Goal: Transaction & Acquisition: Obtain resource

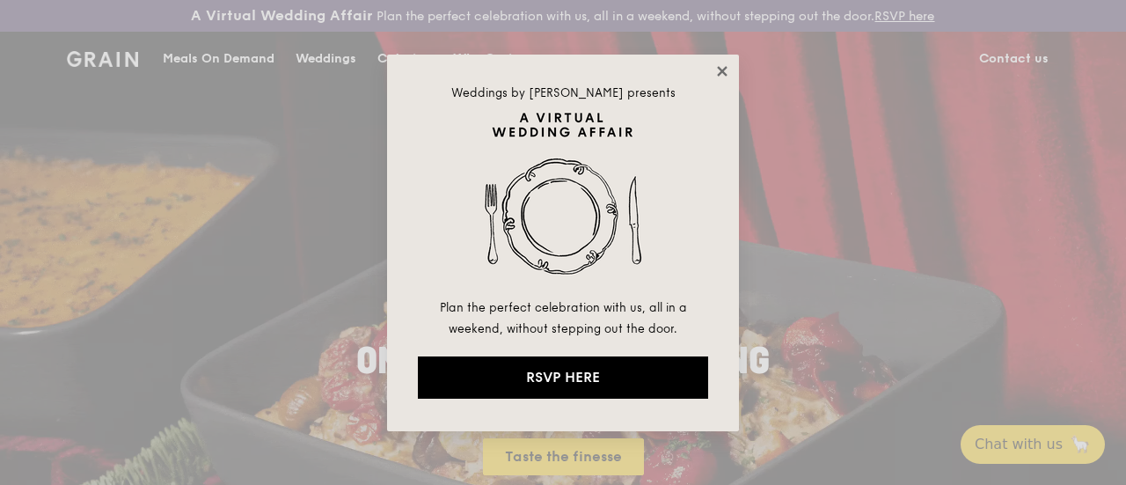
click at [601, 66] on icon at bounding box center [723, 71] width 16 height 16
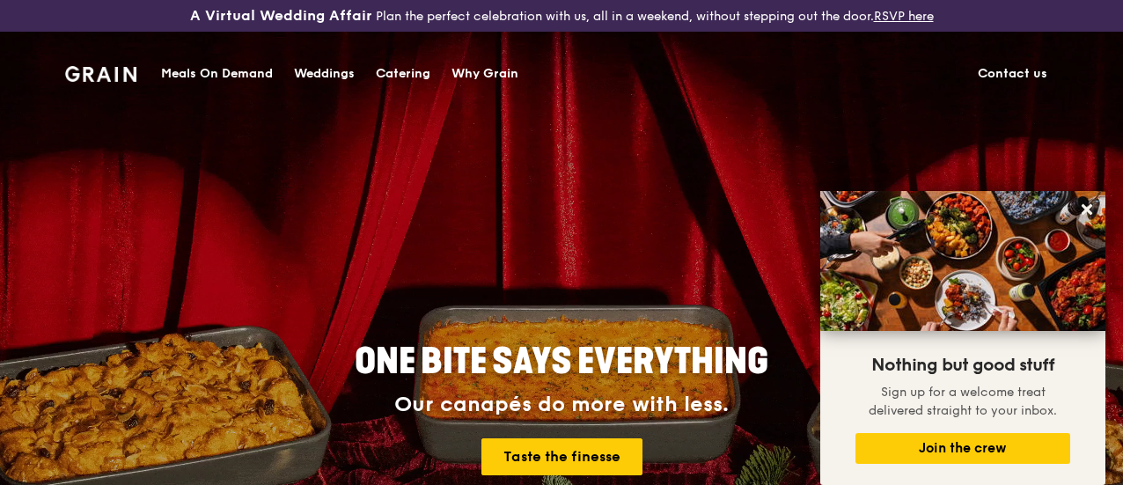
click at [398, 71] on div "Catering" at bounding box center [403, 74] width 55 height 53
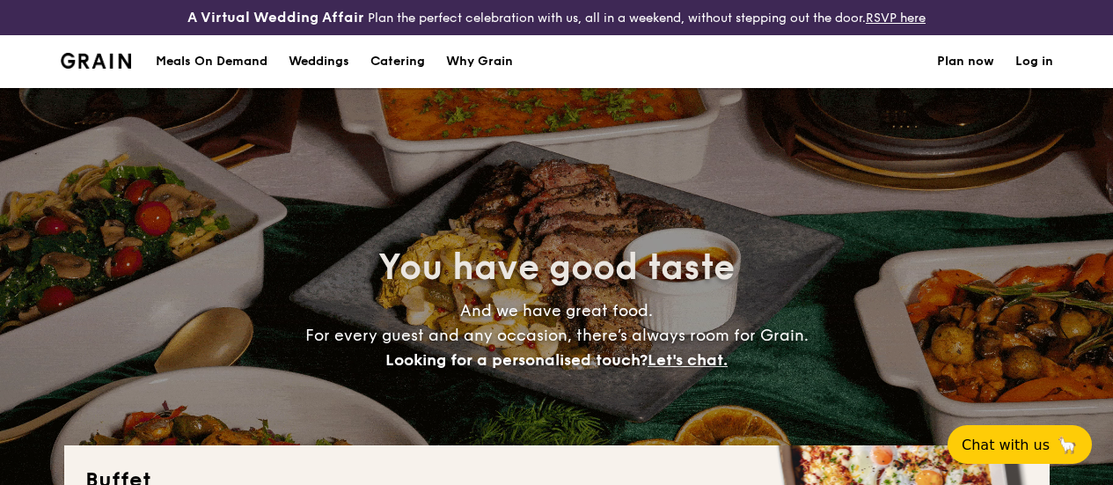
select select
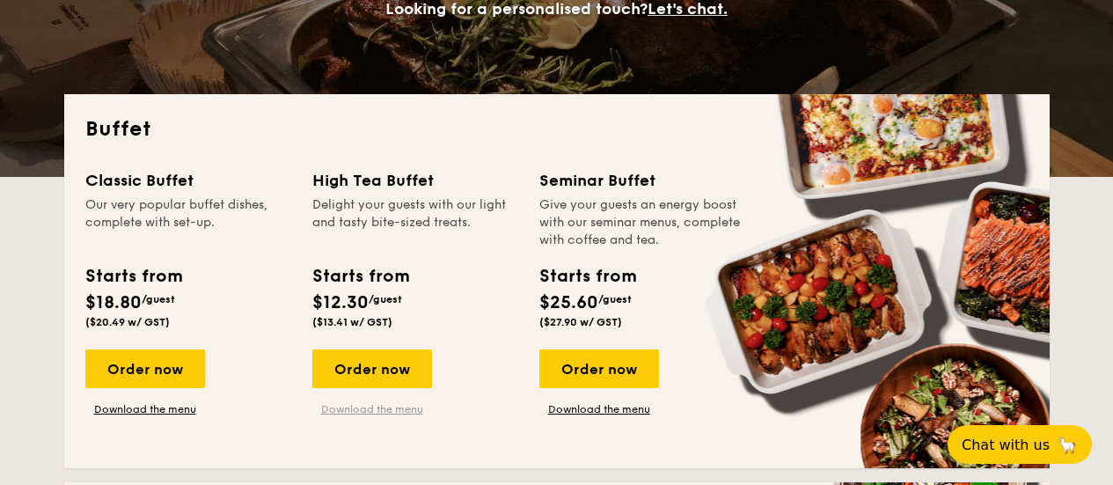
click at [387, 416] on link "Download the menu" at bounding box center [372, 409] width 120 height 14
